Goal: Information Seeking & Learning: Learn about a topic

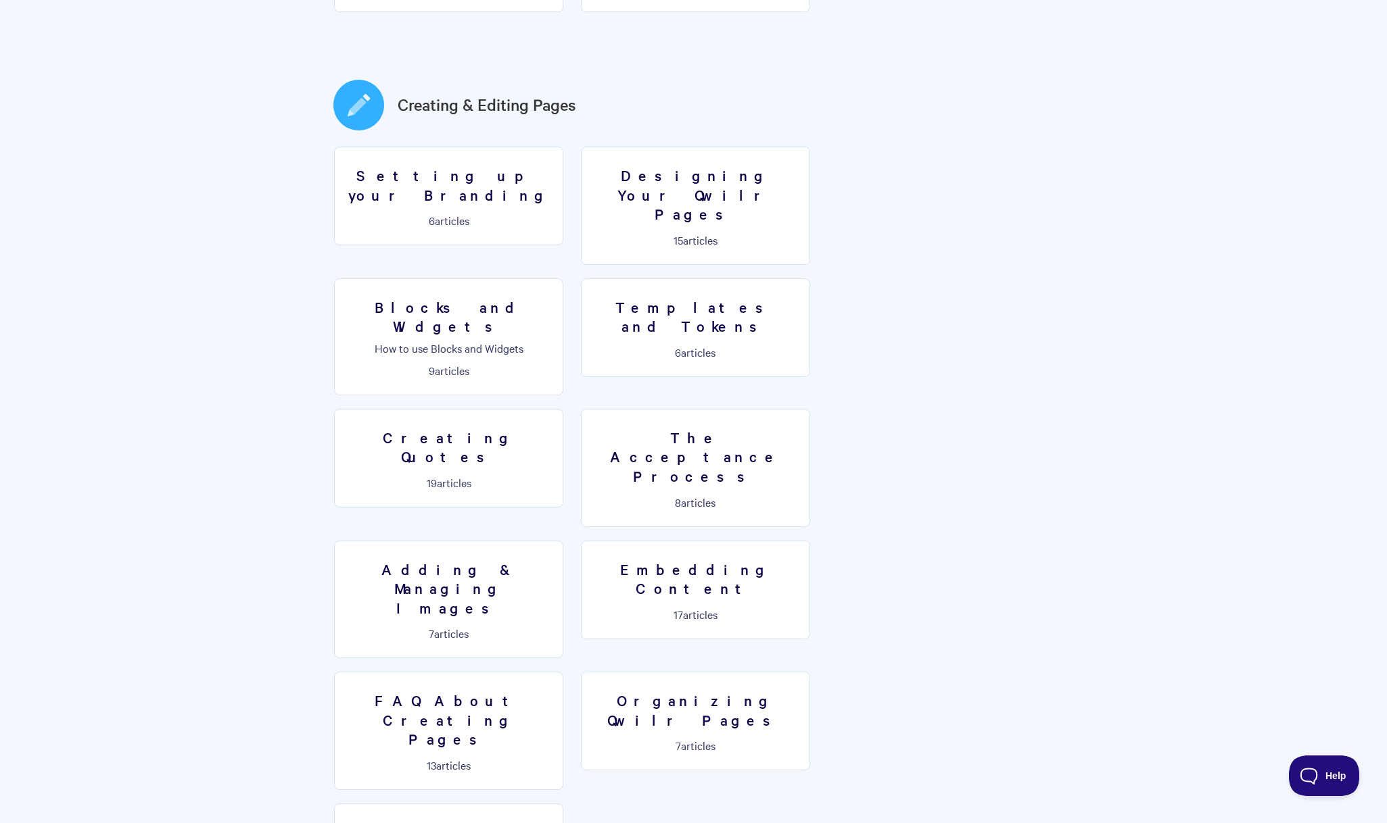
scroll to position [661, 0]
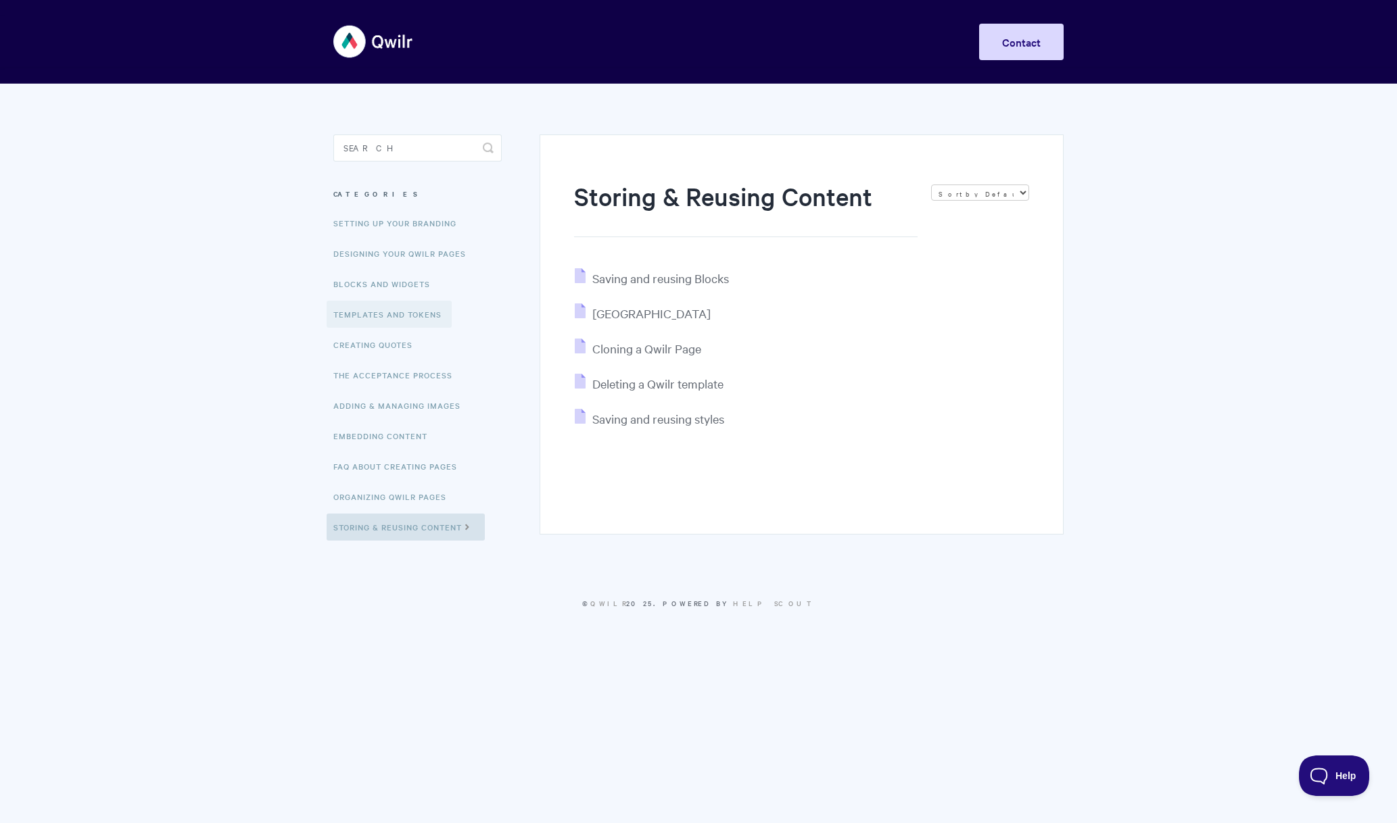
click at [393, 316] on link "Templates and Tokens" at bounding box center [389, 314] width 125 height 27
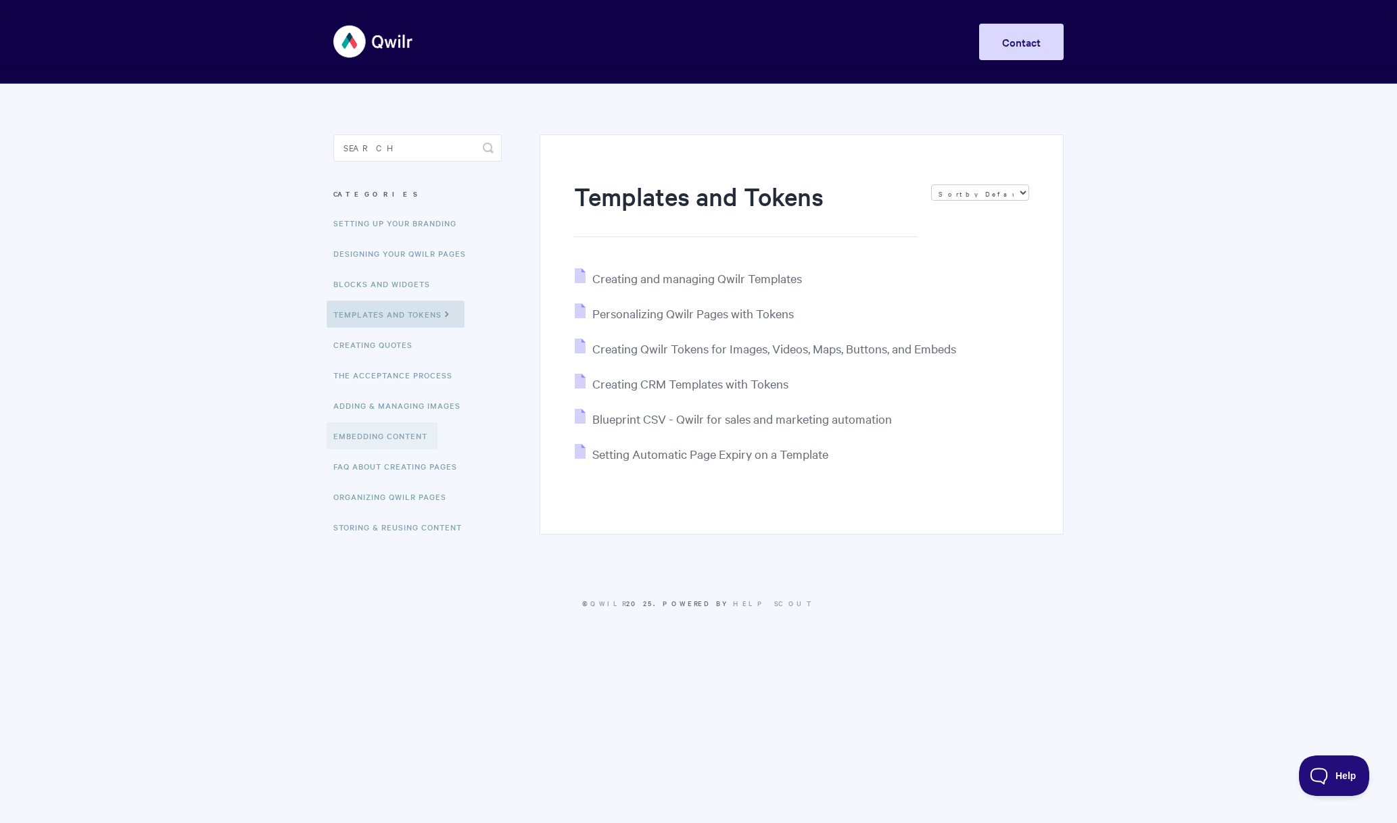
click at [394, 434] on link "Embedding Content" at bounding box center [382, 436] width 111 height 27
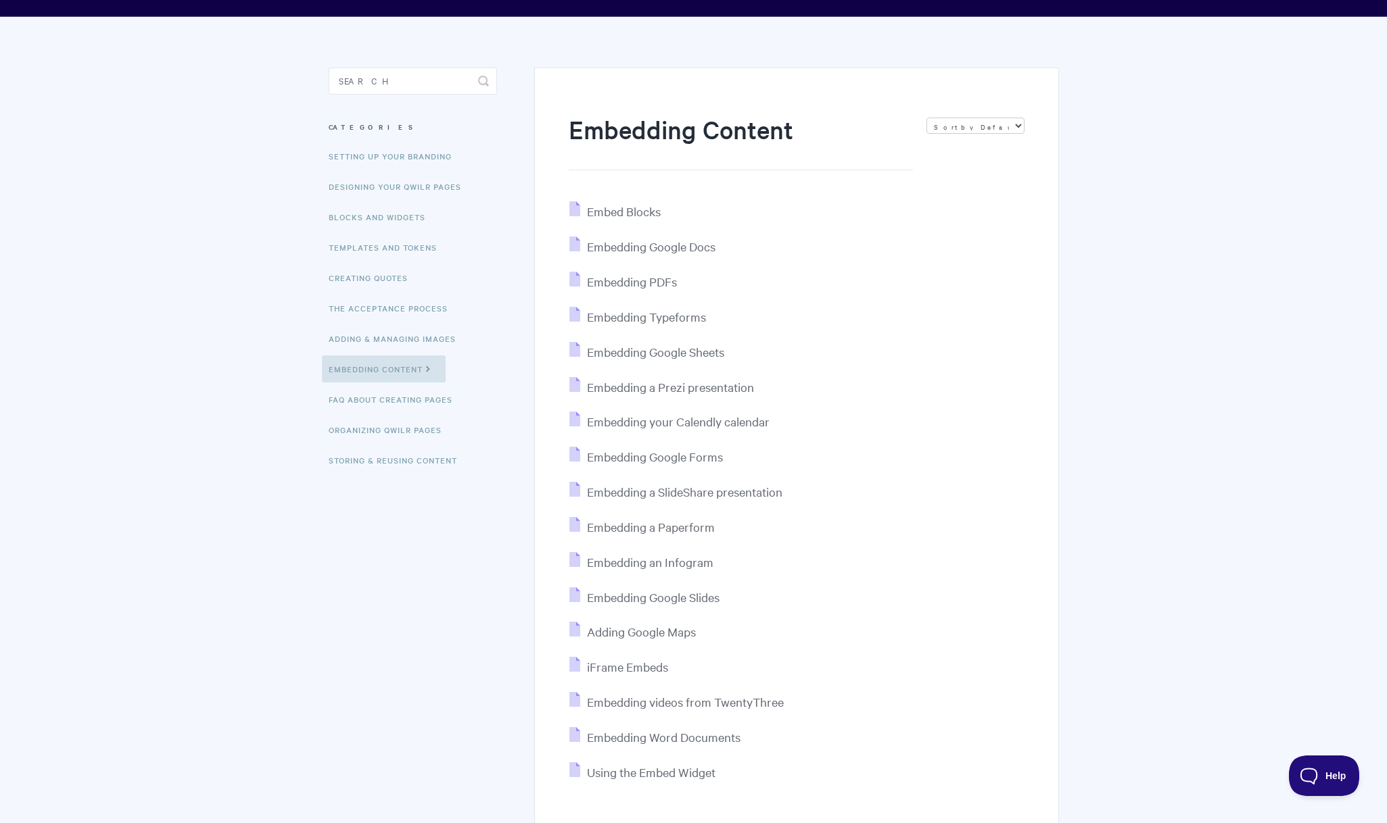
scroll to position [44, 0]
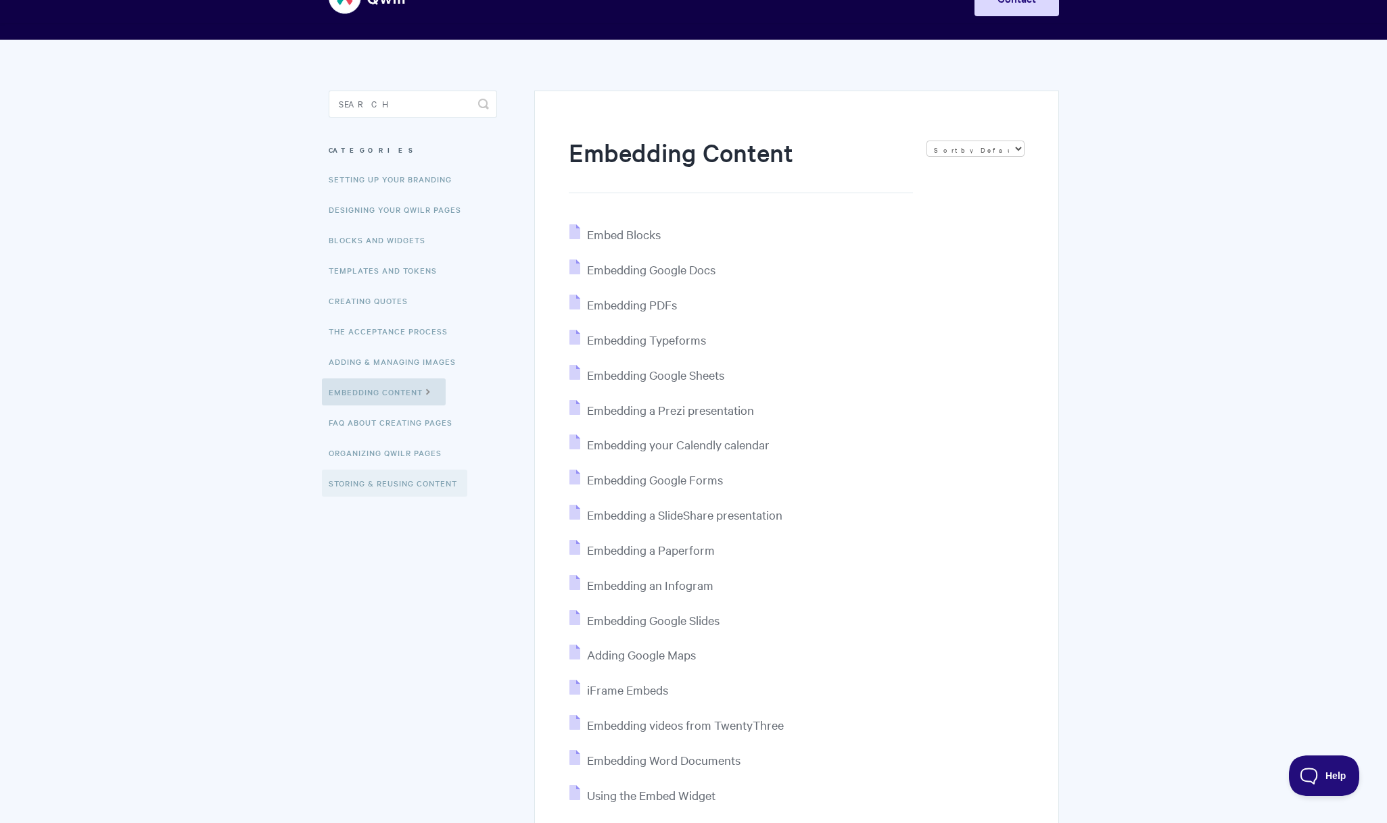
click at [421, 477] on link "Storing & Reusing Content" at bounding box center [394, 483] width 145 height 27
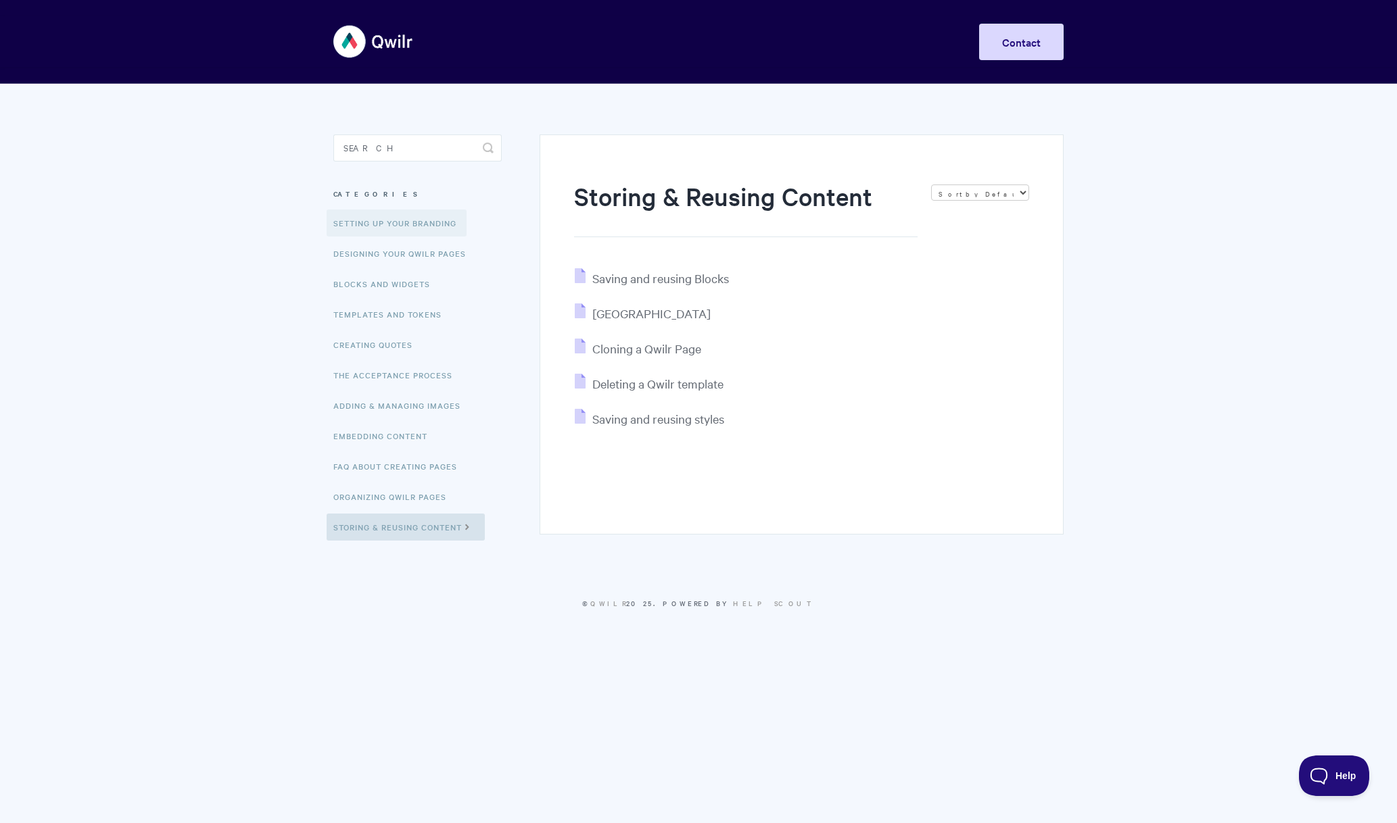
click at [424, 220] on link "Setting up your Branding" at bounding box center [397, 223] width 140 height 27
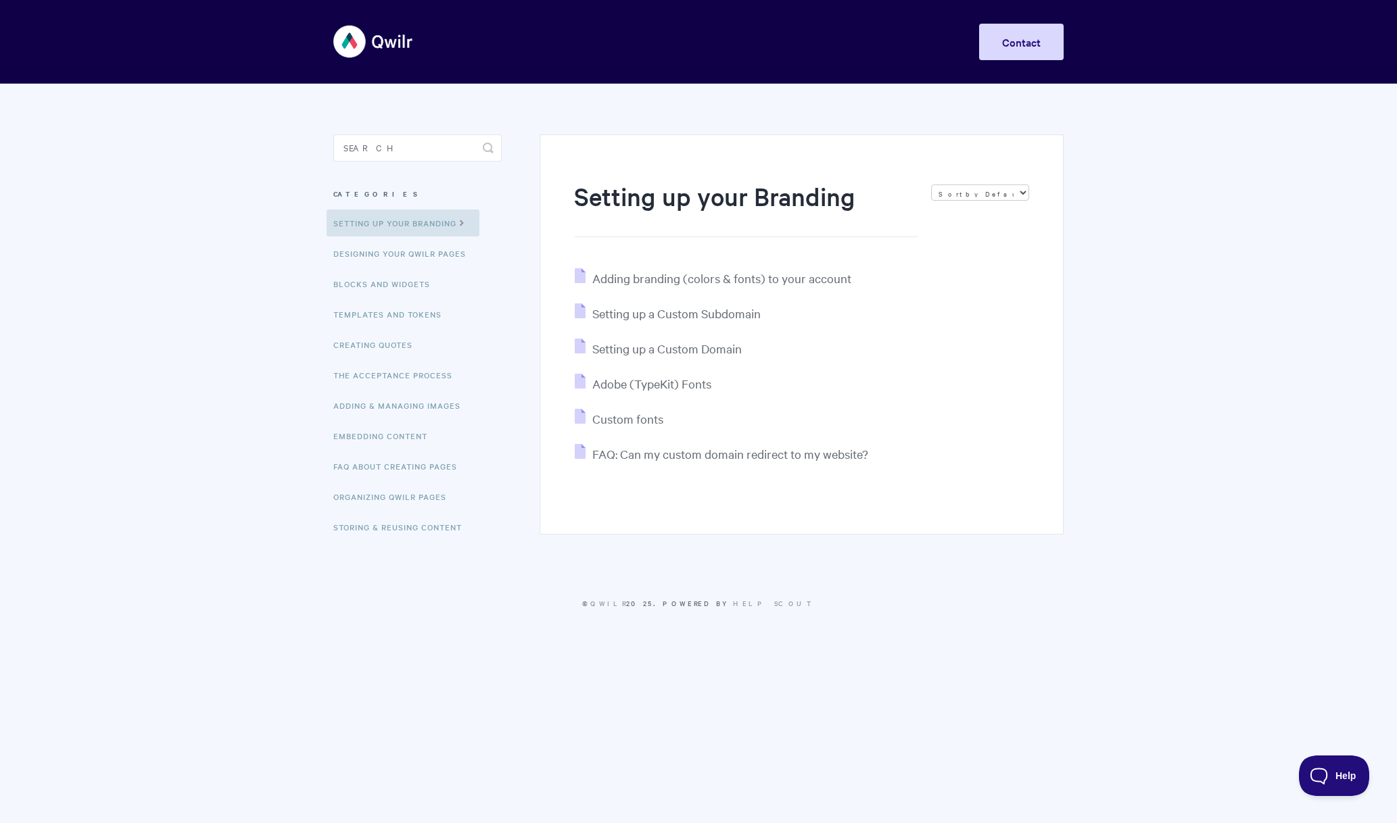
click at [346, 33] on img at bounding box center [373, 41] width 80 height 51
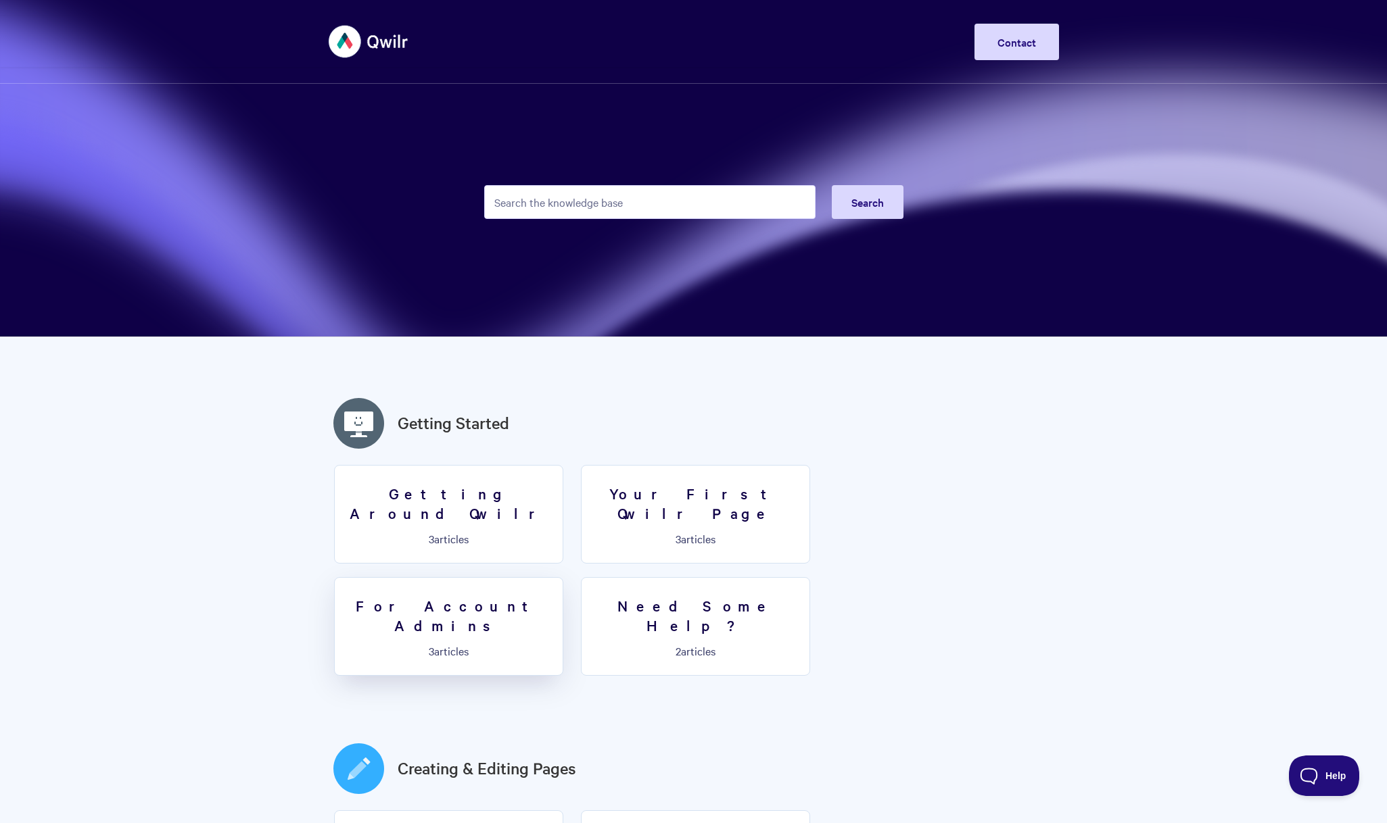
click at [554, 645] on p "3 articles" at bounding box center [449, 651] width 212 height 12
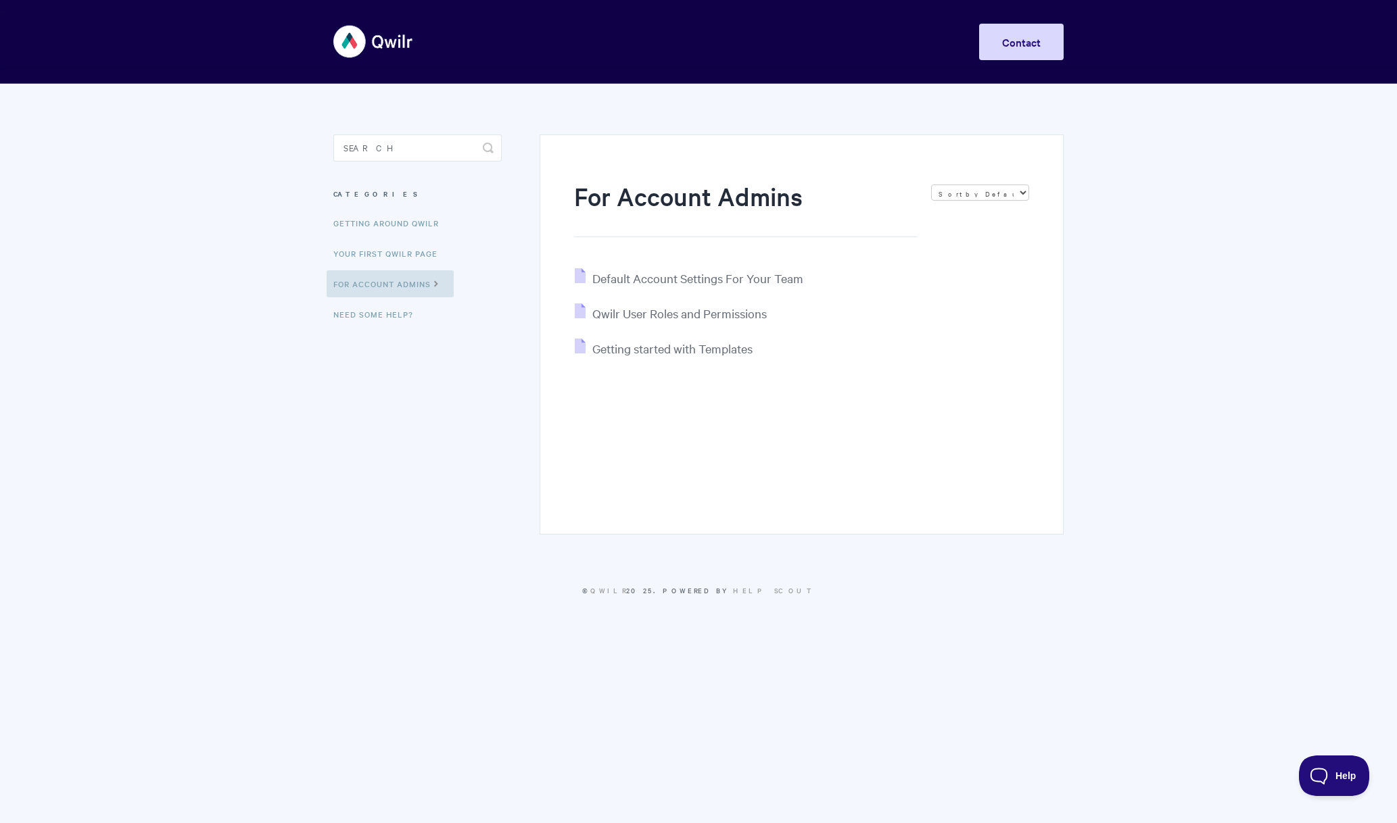
click at [362, 32] on img at bounding box center [373, 41] width 80 height 51
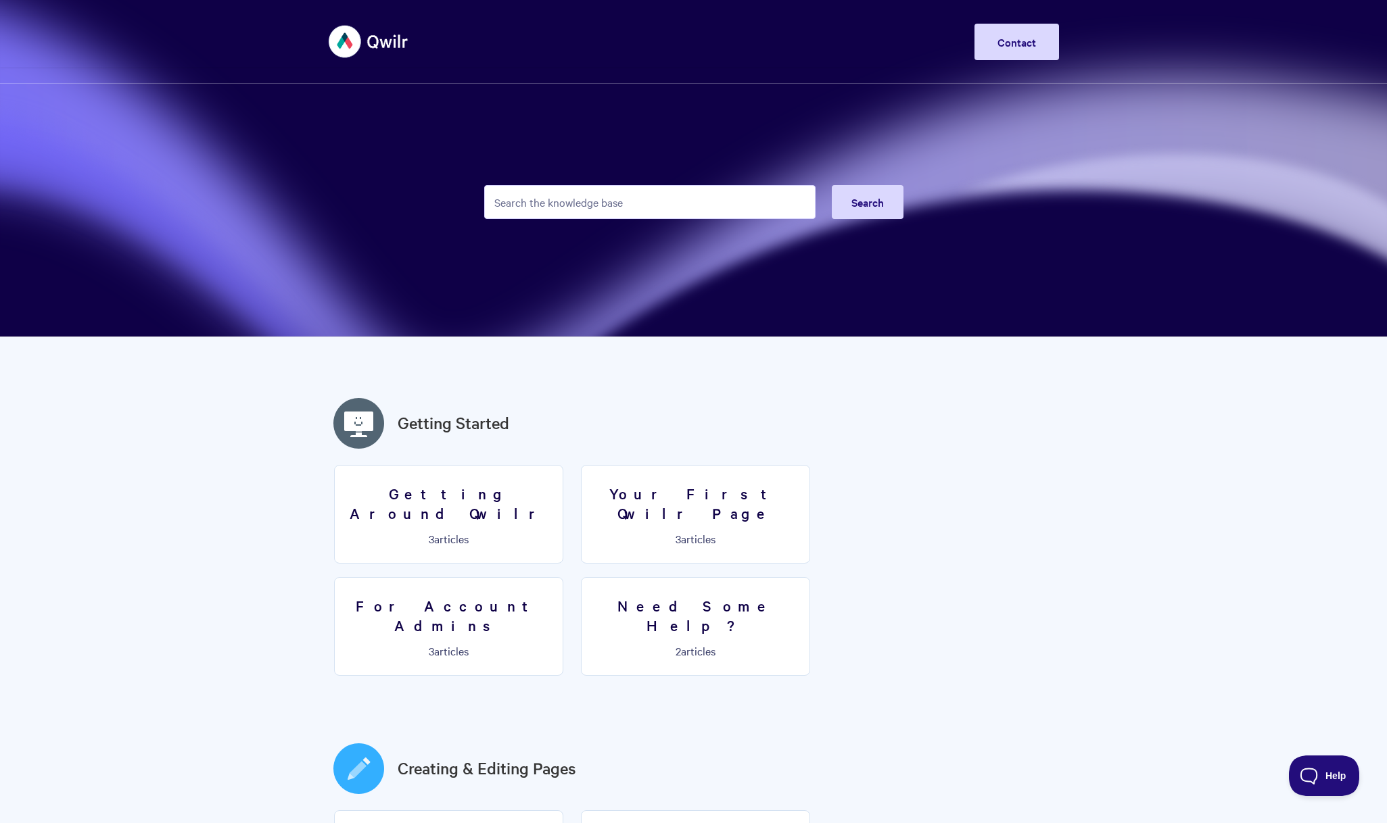
click at [383, 44] on img at bounding box center [369, 41] width 80 height 51
